Goal: Navigation & Orientation: Find specific page/section

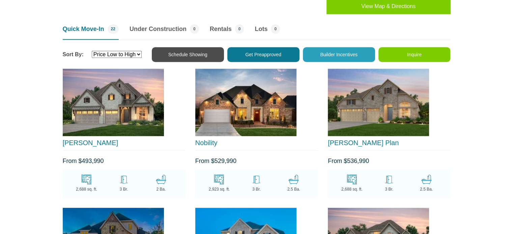
scroll to position [818, 0]
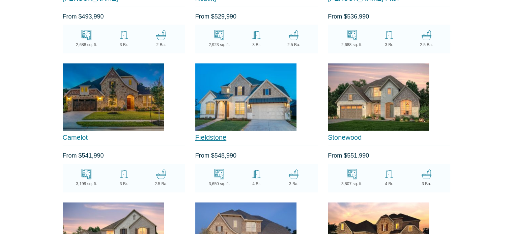
click at [218, 134] on link "Fieldstone" at bounding box center [210, 137] width 31 height 7
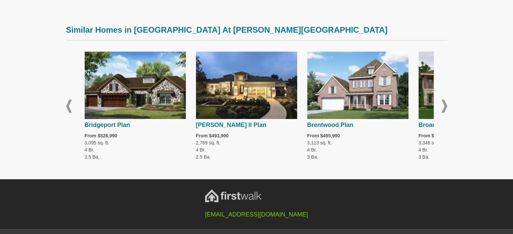
scroll to position [793, 0]
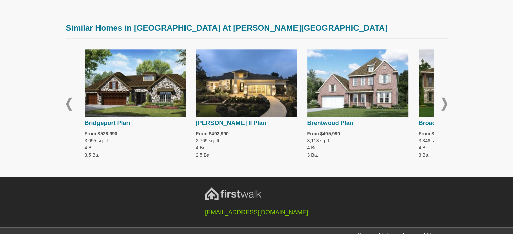
click at [444, 101] on span at bounding box center [445, 103] width 6 height 13
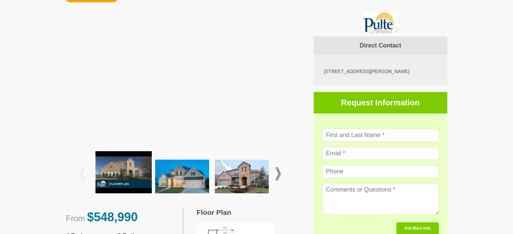
scroll to position [131, 0]
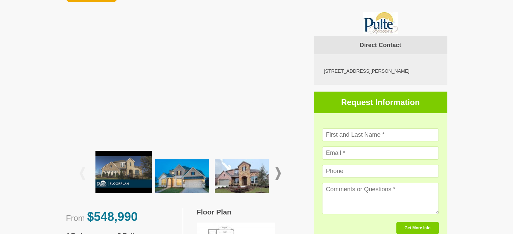
drag, startPoint x: 323, startPoint y: 68, endPoint x: 403, endPoint y: 69, distance: 80.3
click at [403, 69] on div "10309 Lavon Bend, Austin, TX 78717" at bounding box center [381, 69] width 134 height 31
copy div "10309 Lavon Bend, Austin, TX 78717"
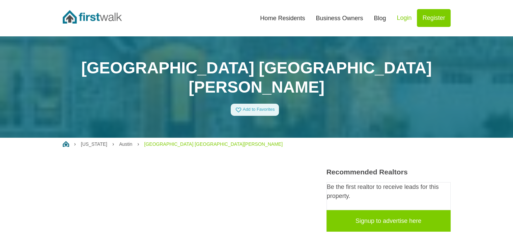
scroll to position [818, 0]
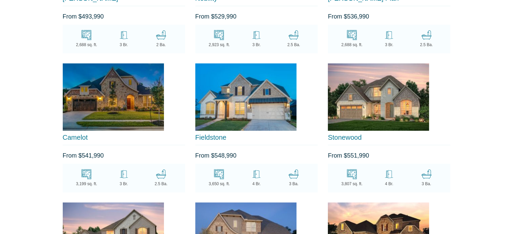
click at [213, 125] on link at bounding box center [245, 128] width 101 height 7
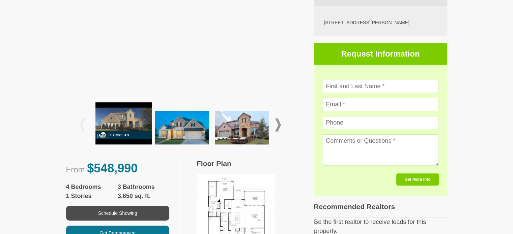
scroll to position [179, 0]
click at [255, 118] on img at bounding box center [242, 128] width 54 height 34
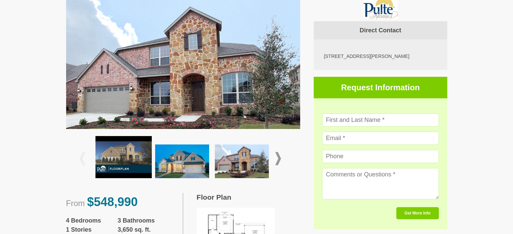
scroll to position [146, 0]
click at [77, 99] on img at bounding box center [183, 72] width 234 height 151
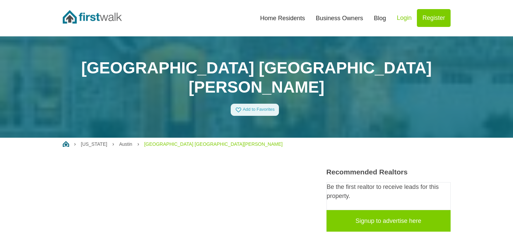
scroll to position [615, 0]
